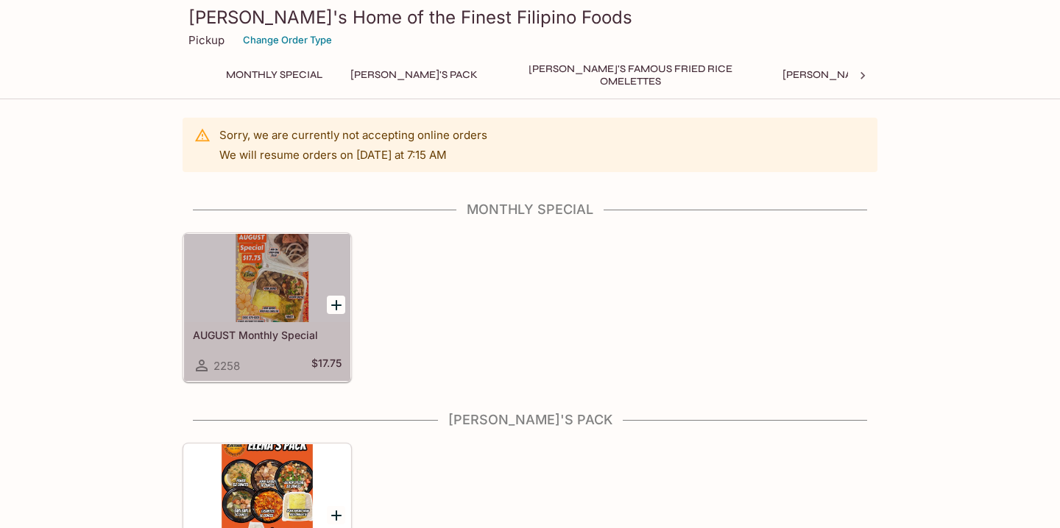
click at [282, 271] on div at bounding box center [267, 278] width 166 height 88
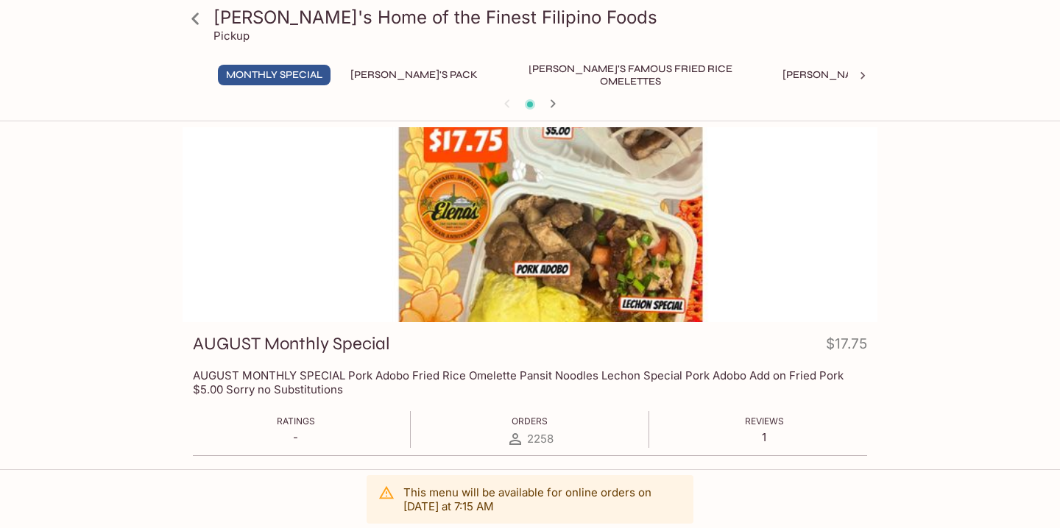
click at [192, 15] on icon at bounding box center [196, 19] width 26 height 26
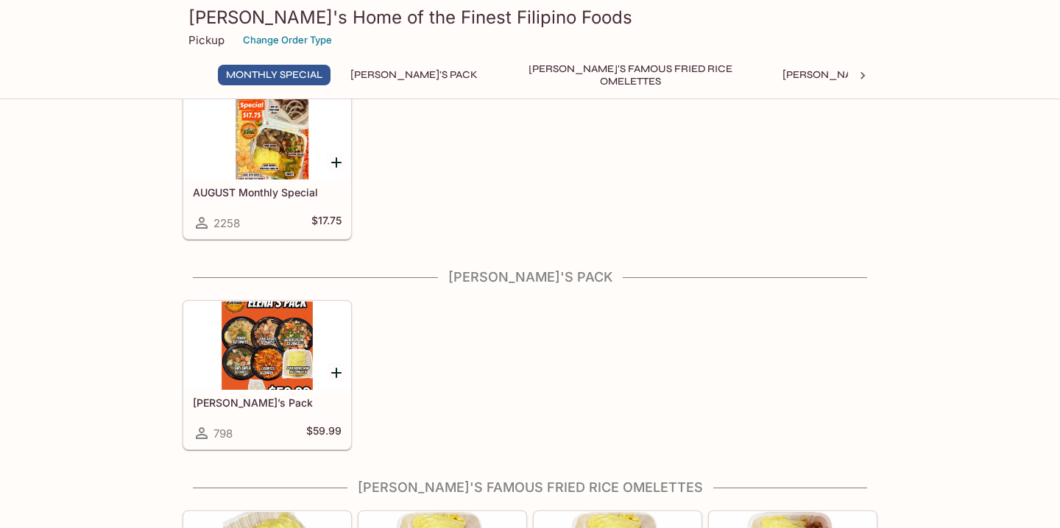
scroll to position [174, 0]
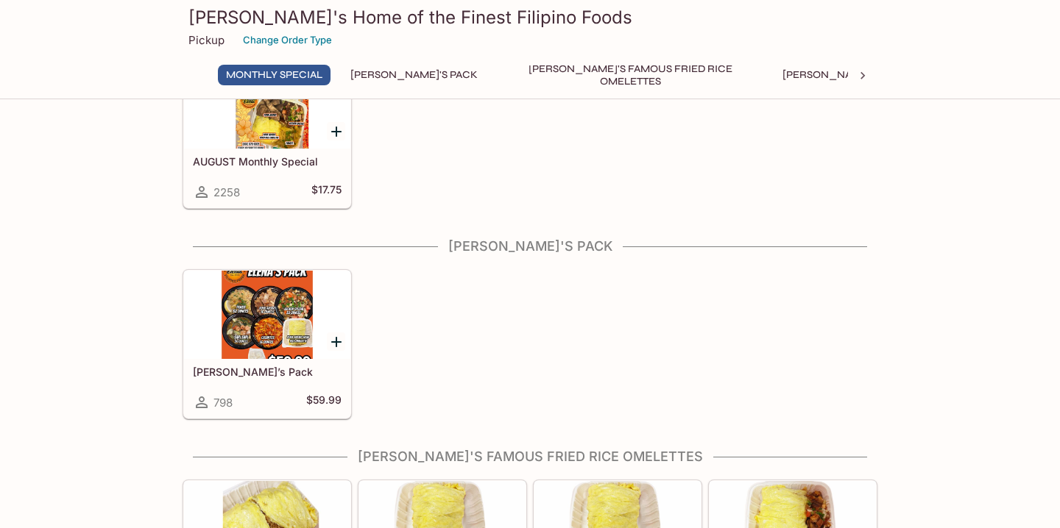
click at [269, 305] on div at bounding box center [267, 315] width 166 height 88
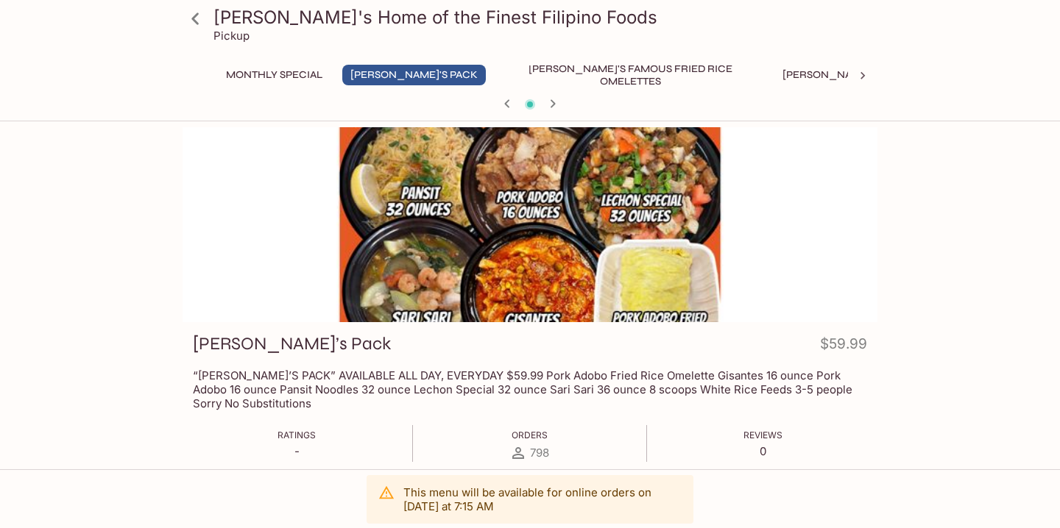
click at [193, 22] on icon at bounding box center [196, 19] width 26 height 26
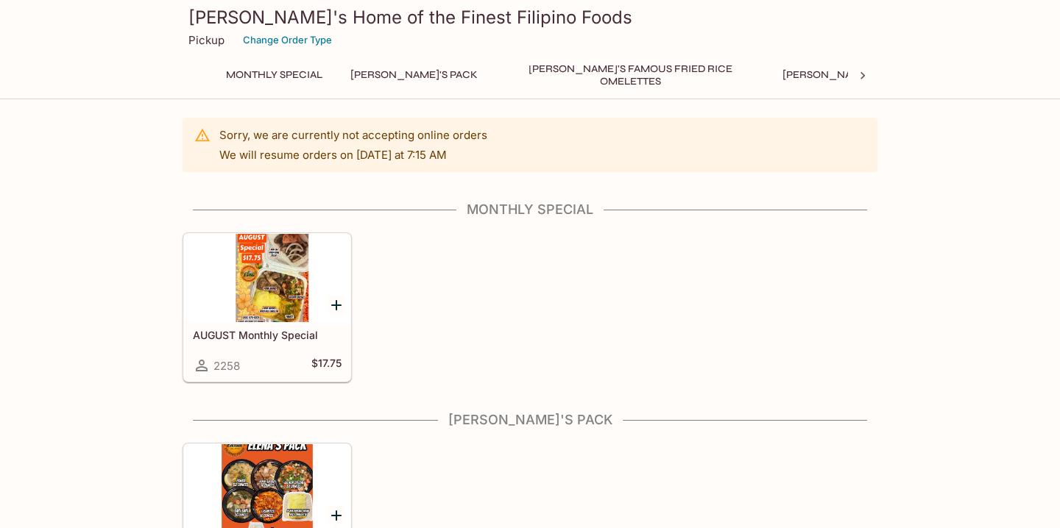
click at [402, 74] on button "[PERSON_NAME]'s Pack" at bounding box center [414, 75] width 144 height 21
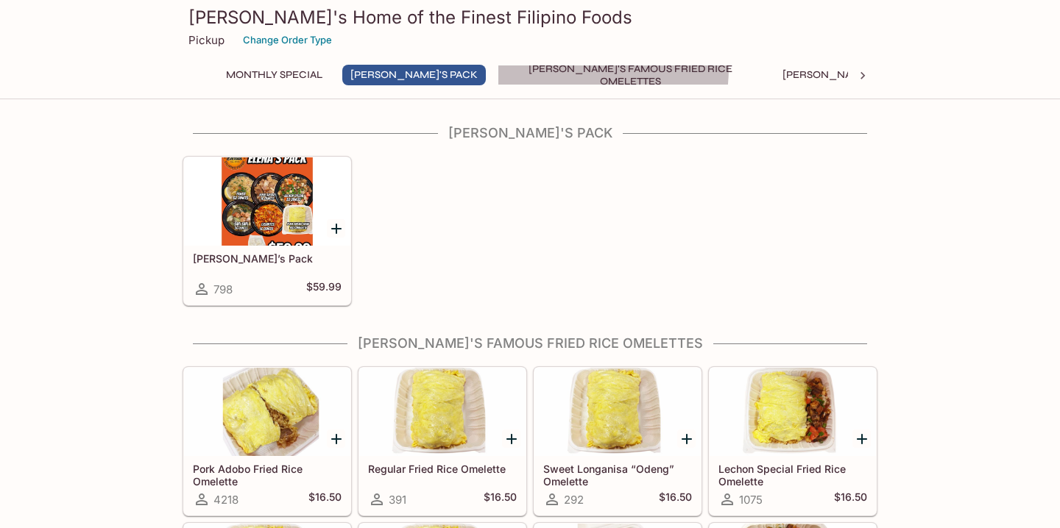
click at [498, 68] on button "[PERSON_NAME]'s Famous Fried Rice Omelettes" at bounding box center [630, 75] width 265 height 21
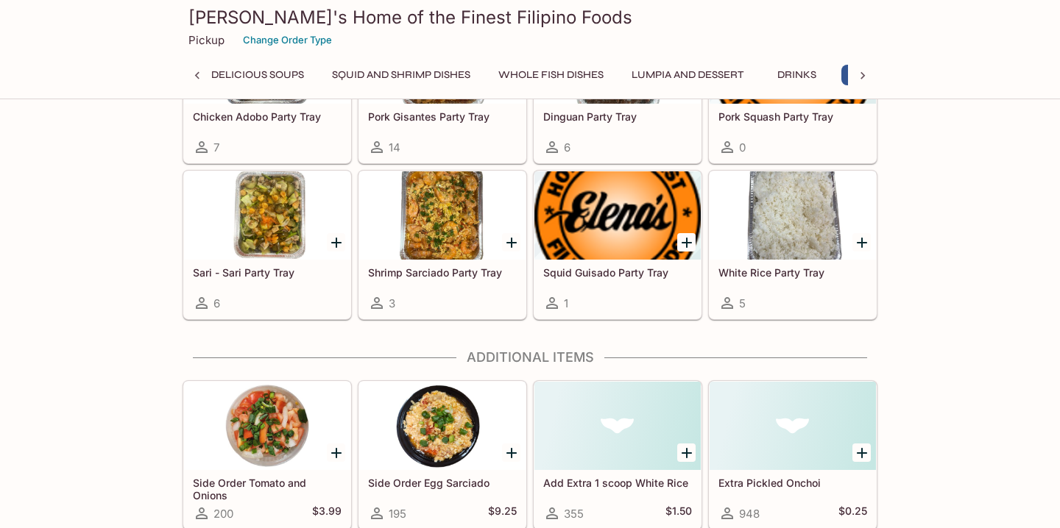
scroll to position [3940, 0]
